Goal: Transaction & Acquisition: Purchase product/service

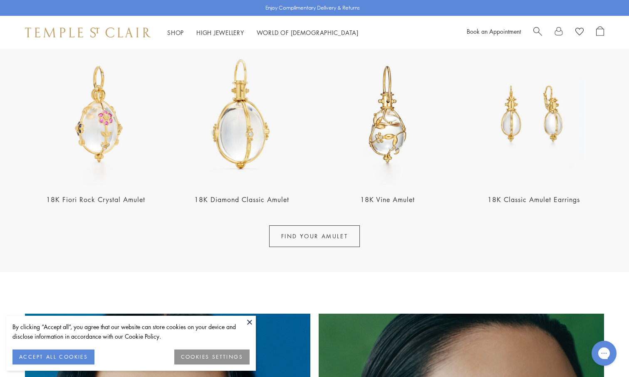
scroll to position [343, 0]
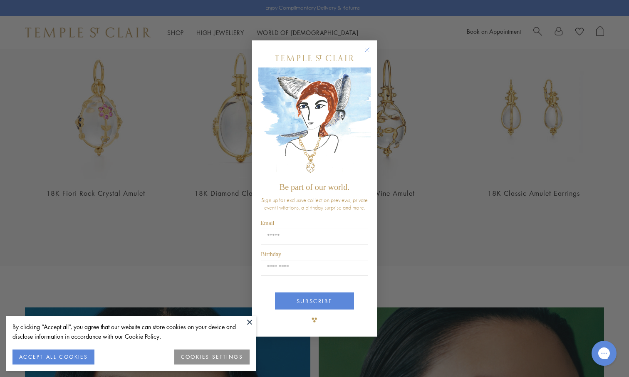
click at [370, 47] on circle "Close dialog" at bounding box center [368, 50] width 10 height 10
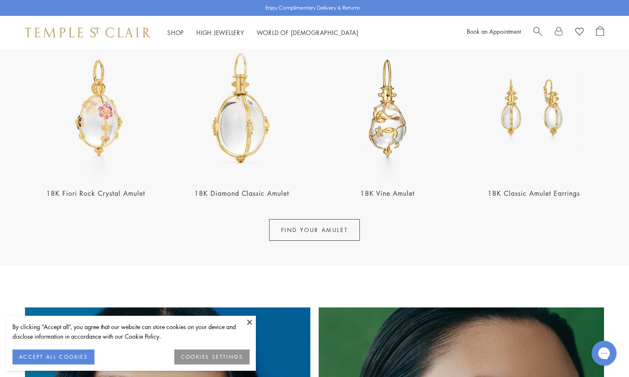
click at [542, 31] on span "Search" at bounding box center [538, 30] width 9 height 9
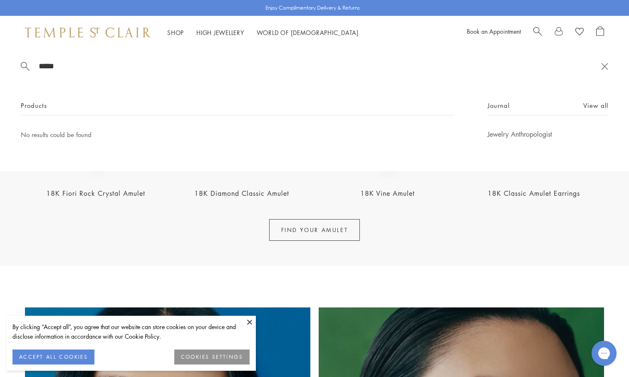
type input "*****"
click at [608, 69] on button at bounding box center [605, 66] width 7 height 8
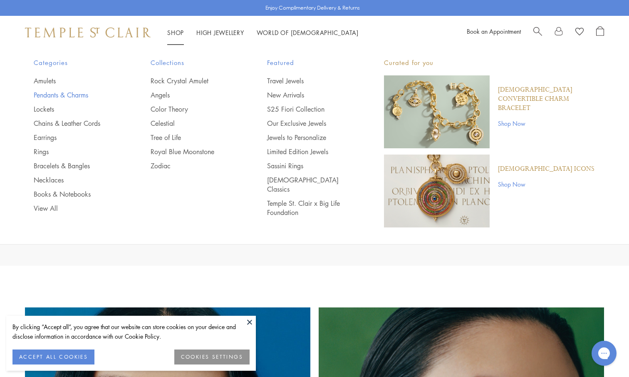
click at [67, 95] on link "Pendants & Charms" at bounding box center [76, 94] width 84 height 9
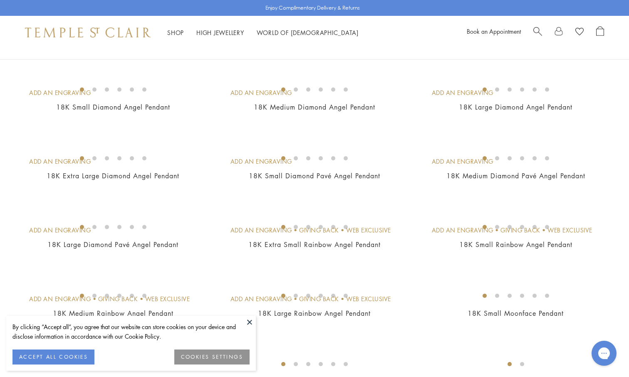
scroll to position [144, 0]
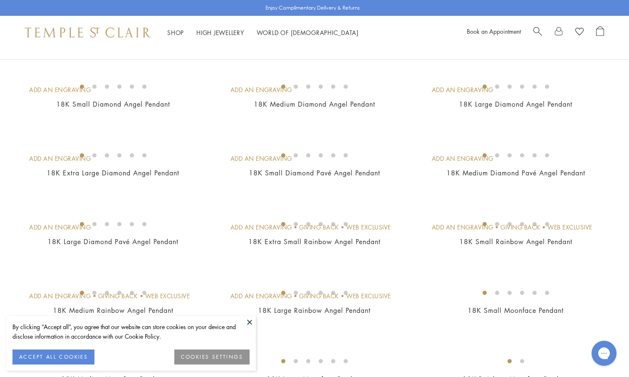
click at [0, 0] on img at bounding box center [0, 0] width 0 height 0
